Goal: Check status: Check status

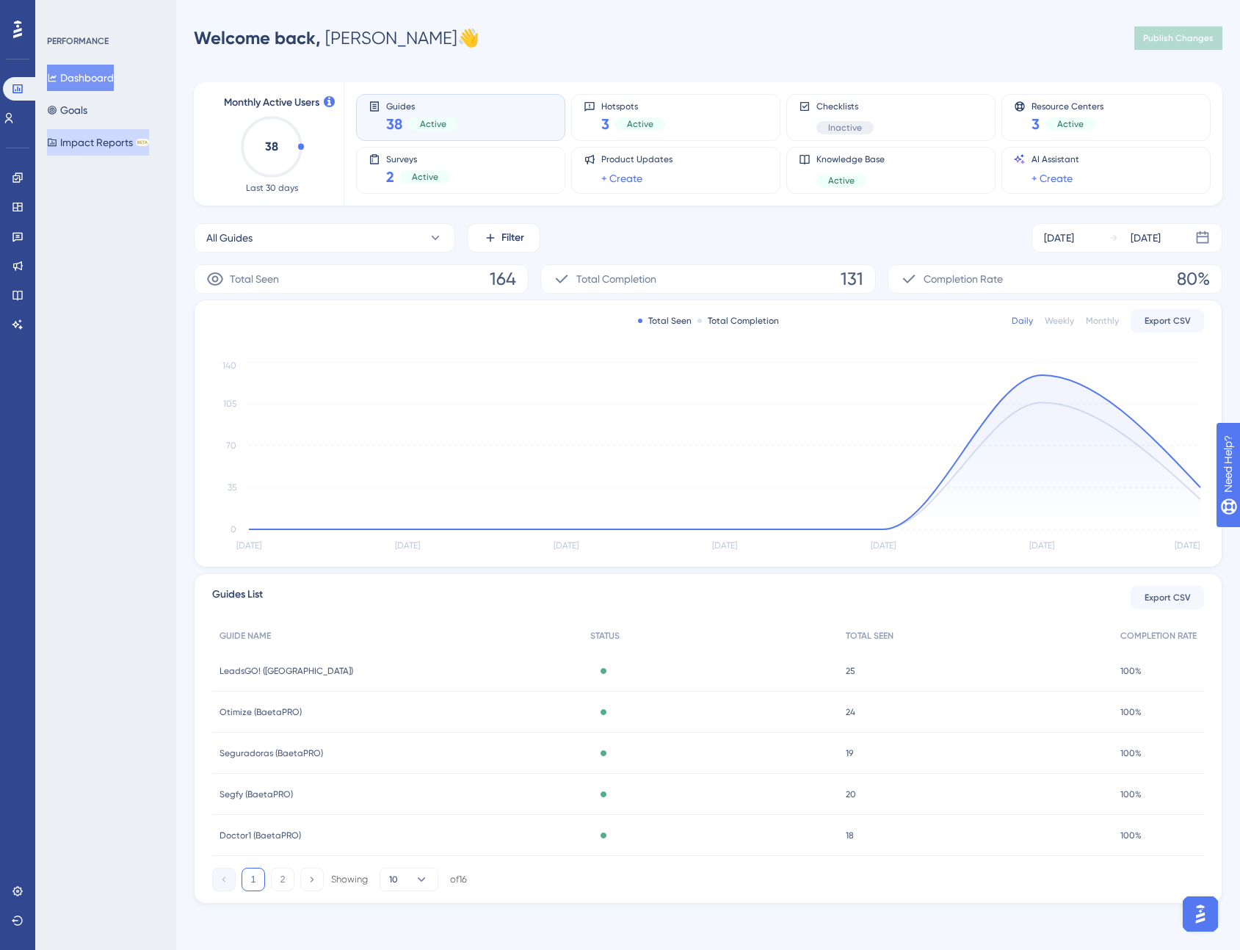
click at [90, 142] on button "Impact Reports BETA" at bounding box center [98, 142] width 102 height 26
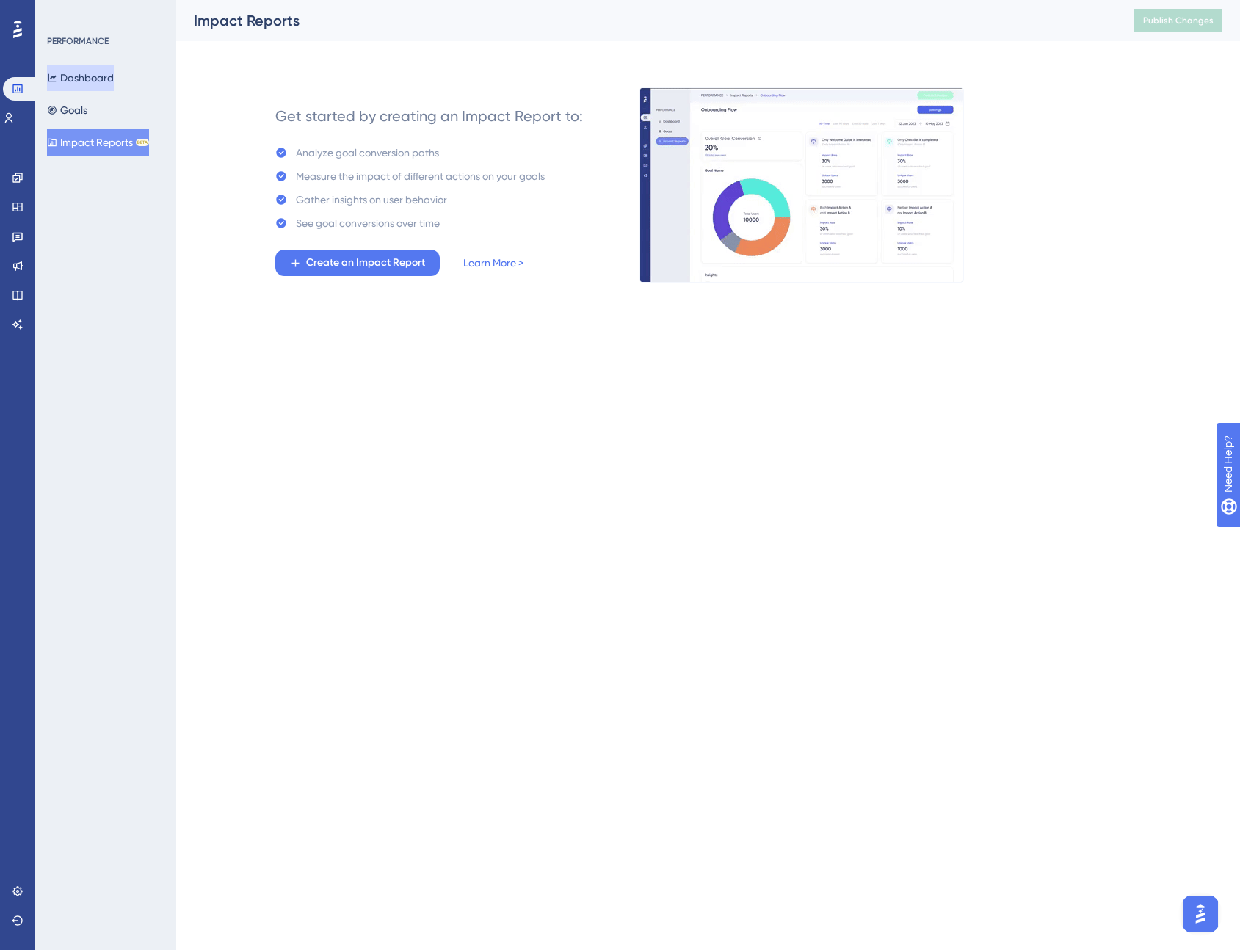
click at [92, 81] on button "Dashboard" at bounding box center [80, 78] width 67 height 26
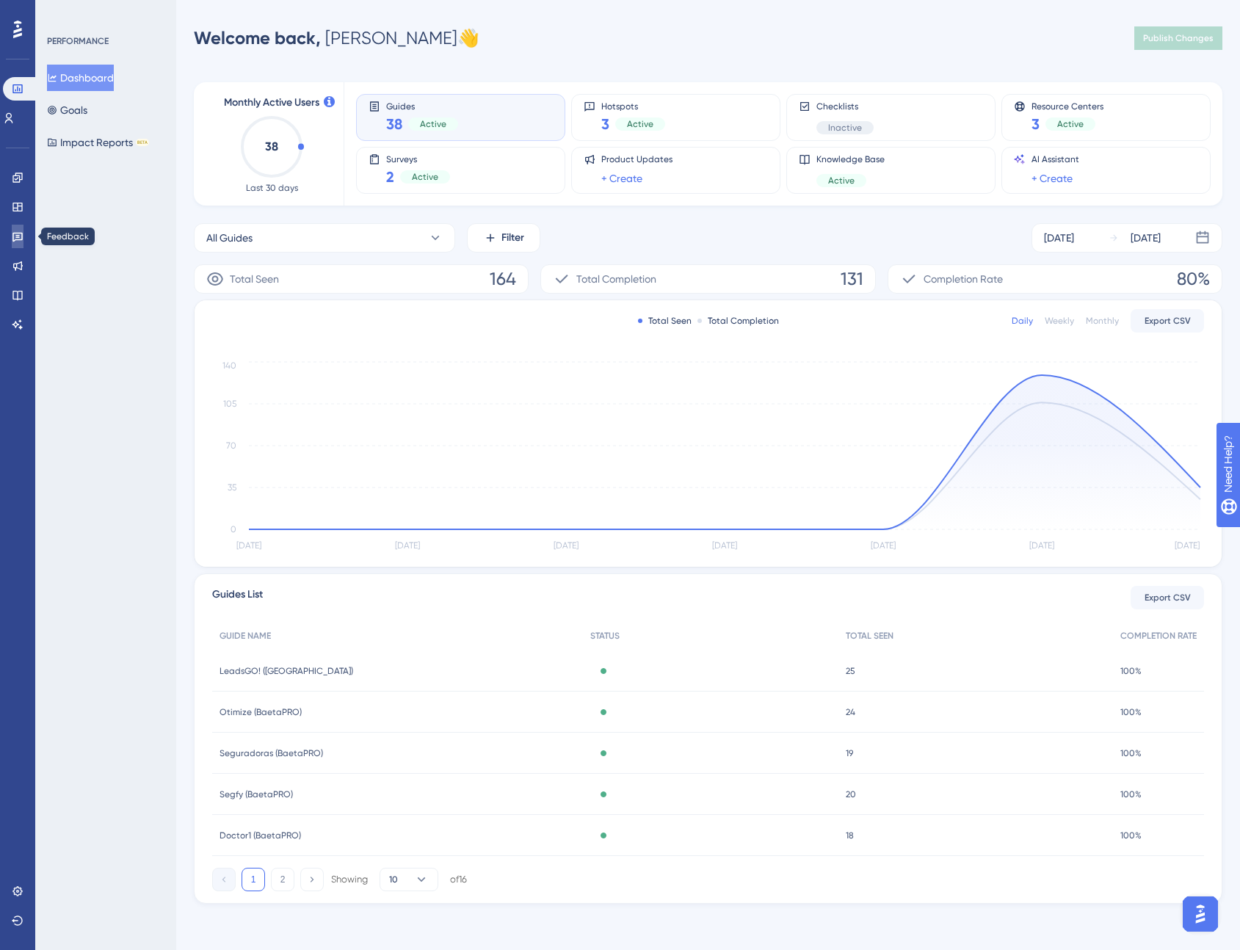
click at [20, 225] on link at bounding box center [18, 236] width 12 height 23
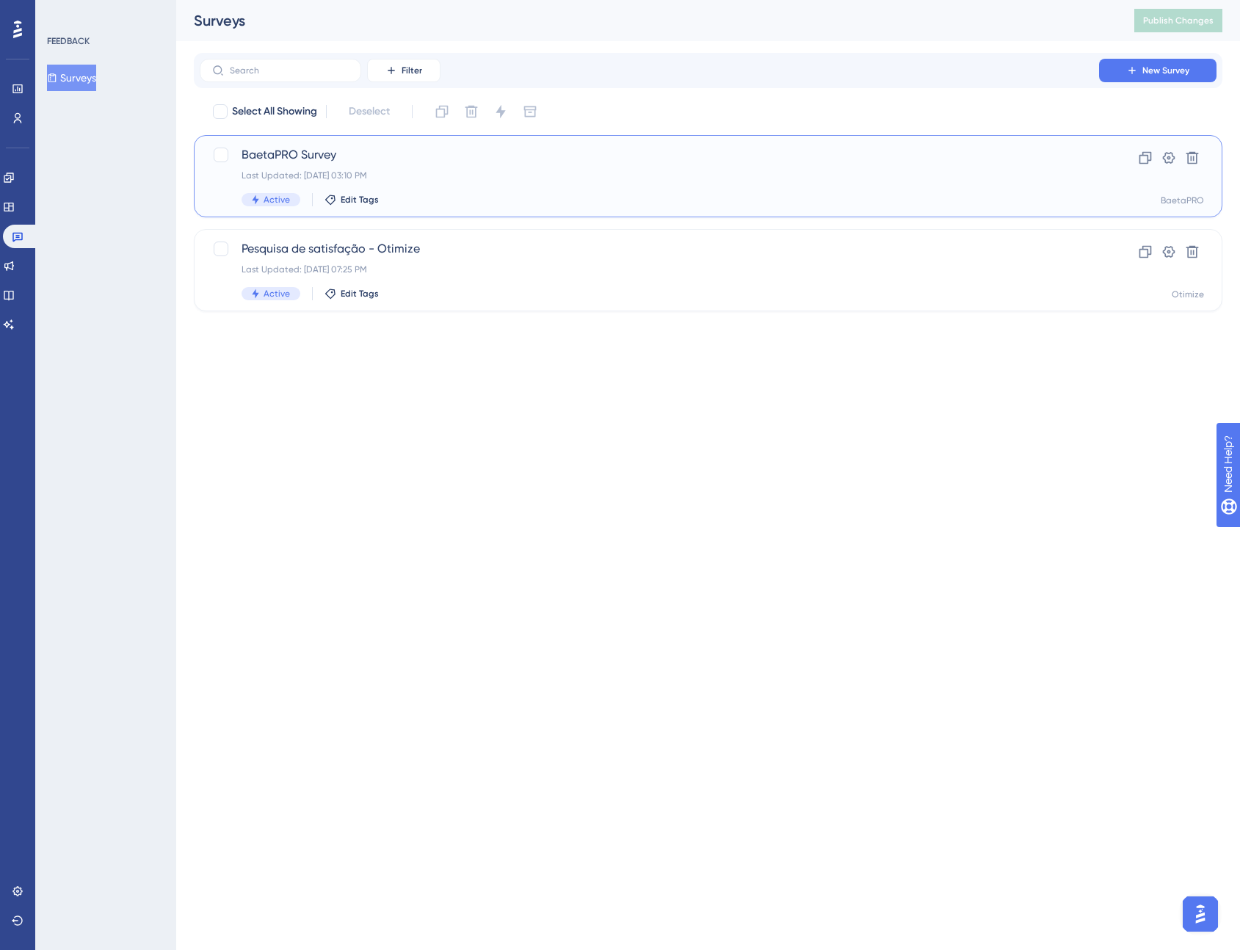
click at [459, 164] on div "BaetaPRO Survey Last Updated: [DATE] 03:10 PM Active Edit Tags" at bounding box center [650, 176] width 816 height 60
